Goal: Transaction & Acquisition: Purchase product/service

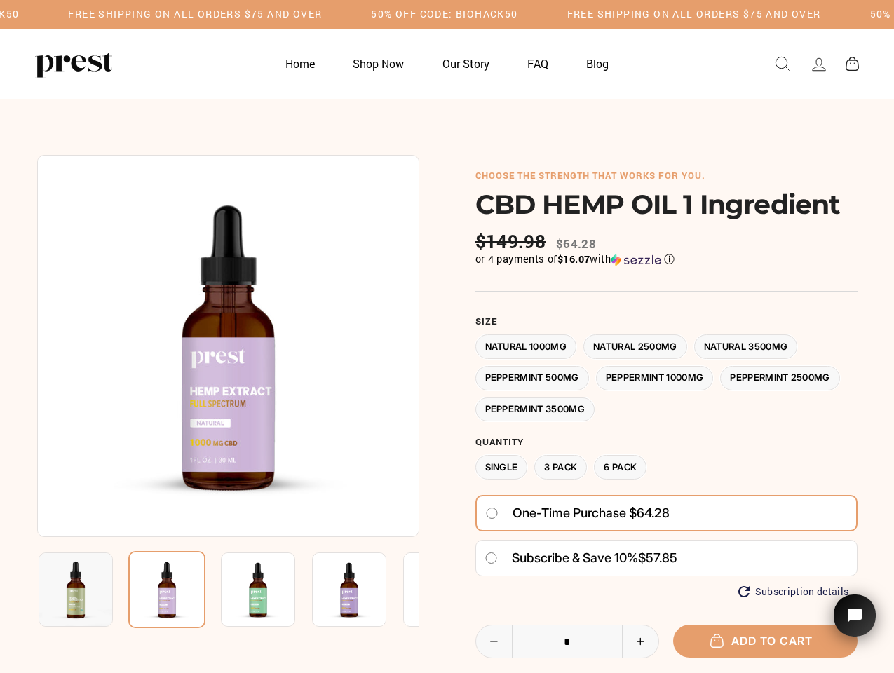
click at [447, 336] on div at bounding box center [447, 501] width 820 height 693
click at [322, 14] on h5 "Free Shipping on all orders $75 and over" at bounding box center [195, 14] width 254 height 12
click at [228, 346] on img at bounding box center [228, 346] width 382 height 382
click at [228, 590] on img at bounding box center [258, 589] width 74 height 74
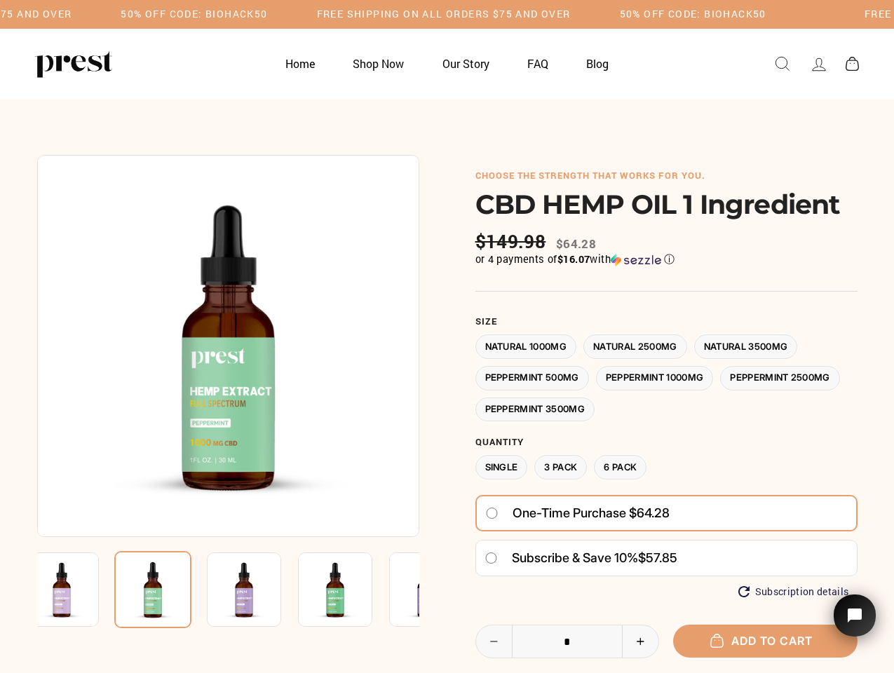
click at [76, 590] on img at bounding box center [62, 589] width 74 height 74
click at [167, 590] on img at bounding box center [152, 589] width 77 height 77
click at [258, 590] on img at bounding box center [244, 589] width 74 height 74
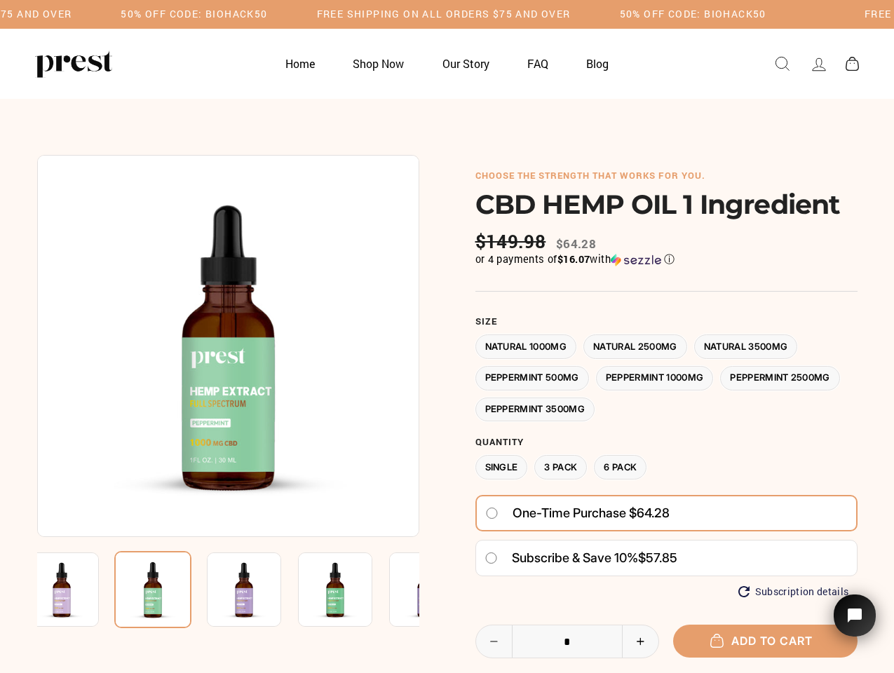
click at [258, 590] on img at bounding box center [244, 589] width 74 height 74
